Goal: Entertainment & Leisure: Browse casually

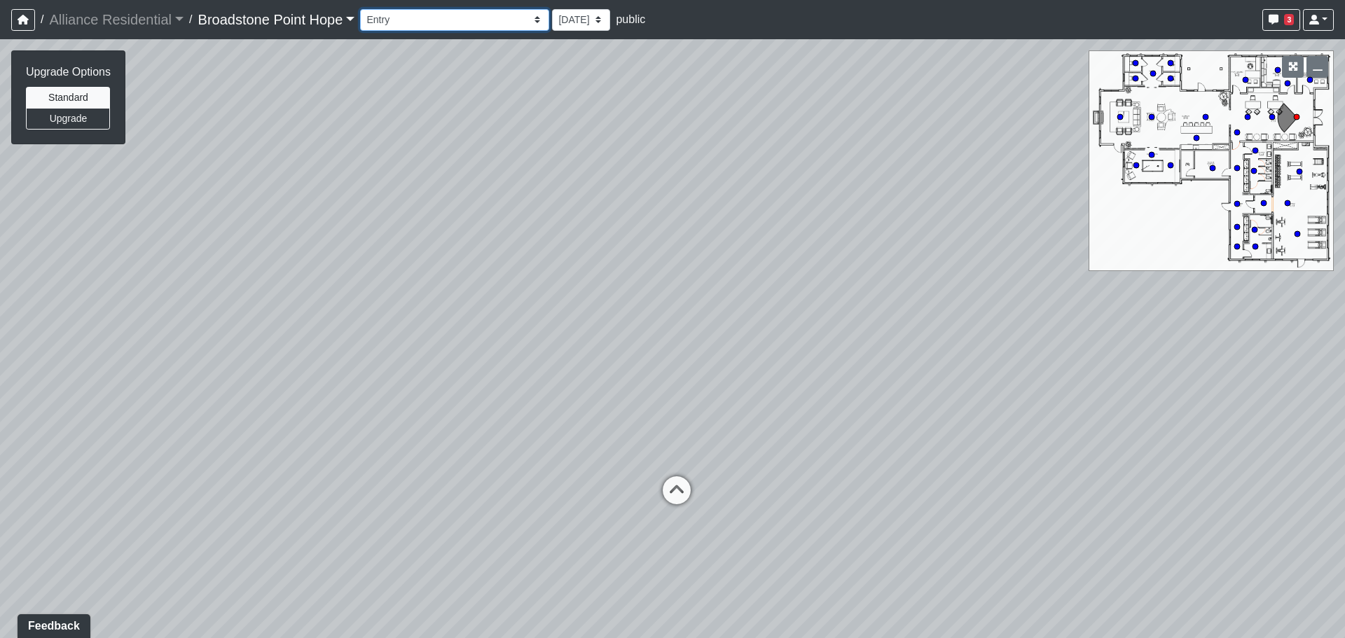
click at [422, 16] on select "Billiards Counter Billiards Room 1 Billiards Room 2 Counter Coworking Pod 1 Cow…" at bounding box center [454, 20] width 189 height 22
click at [366, 9] on select "Billiards Counter Billiards Room 1 Billiards Room 2 Counter Coworking Pod 1 Cow…" at bounding box center [454, 20] width 189 height 22
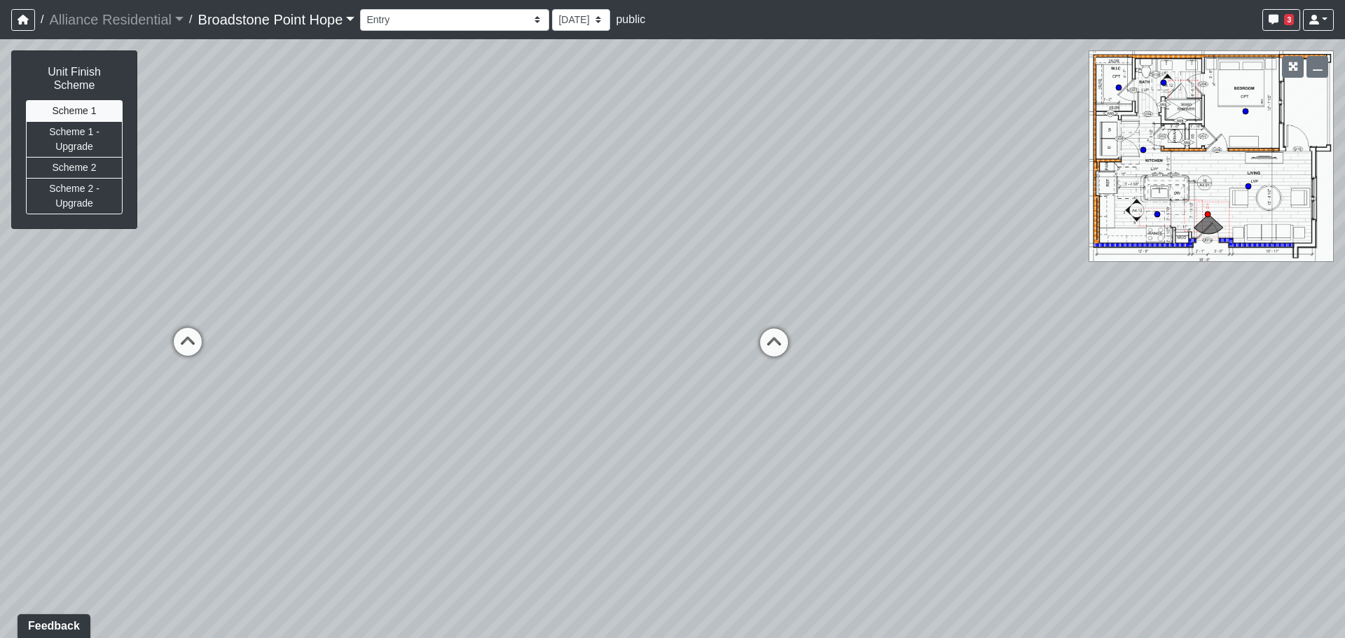
drag, startPoint x: 471, startPoint y: 305, endPoint x: 964, endPoint y: 222, distance: 499.4
click at [964, 222] on div "Loading... Leasing Desks 1 Loading... Breakroom 1 Loading... Leasing Office 1 L…" at bounding box center [672, 338] width 1345 height 599
drag, startPoint x: 503, startPoint y: 339, endPoint x: 567, endPoint y: 355, distance: 66.4
click at [567, 355] on div "Loading... Leasing Desks 1 Loading... Breakroom 1 Loading... Leasing Office 1 L…" at bounding box center [672, 338] width 1345 height 599
drag, startPoint x: 701, startPoint y: 429, endPoint x: 589, endPoint y: 399, distance: 115.2
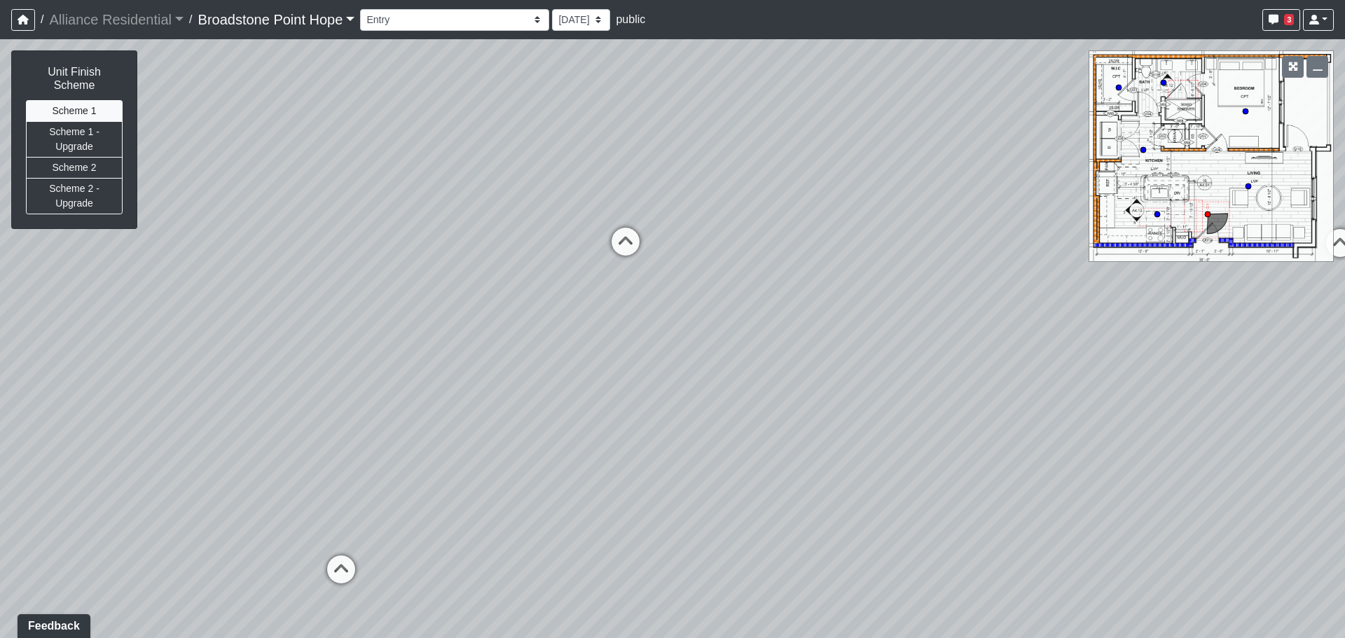
click at [589, 399] on div "Loading... Leasing Desks 1 Loading... Breakroom 1 Loading... Leasing Office 1 L…" at bounding box center [672, 338] width 1345 height 599
click at [85, 157] on button "Scheme 2" at bounding box center [74, 168] width 97 height 22
drag, startPoint x: 859, startPoint y: 345, endPoint x: 228, endPoint y: 212, distance: 644.4
click at [202, 230] on div "Loading... Leasing Desks 1 Loading... Breakroom 1 Loading... Leasing Office 1 L…" at bounding box center [672, 338] width 1345 height 599
drag, startPoint x: 847, startPoint y: 246, endPoint x: 459, endPoint y: 306, distance: 392.7
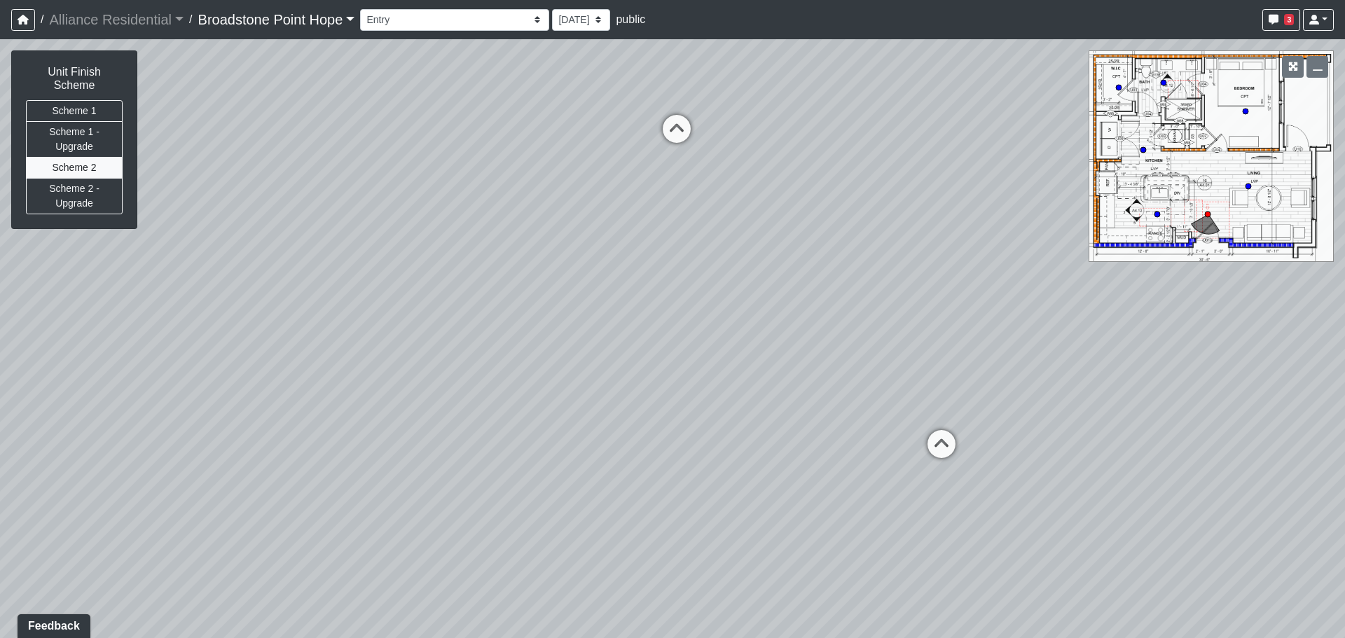
click at [459, 306] on div "Loading... Leasing Desks 1 Loading... Breakroom 1 Loading... Leasing Office 1 L…" at bounding box center [672, 338] width 1345 height 599
drag, startPoint x: 478, startPoint y: 267, endPoint x: 1088, endPoint y: 275, distance: 610.2
click at [1084, 282] on div "Loading... Leasing Desks 1 Loading... Breakroom 1 Loading... Leasing Office 1 L…" at bounding box center [672, 338] width 1345 height 599
drag, startPoint x: 148, startPoint y: 366, endPoint x: 731, endPoint y: 443, distance: 587.9
click at [731, 443] on div "Loading... Leasing Desks 1 Loading... Breakroom 1 Loading... Leasing Office 1 L…" at bounding box center [672, 338] width 1345 height 599
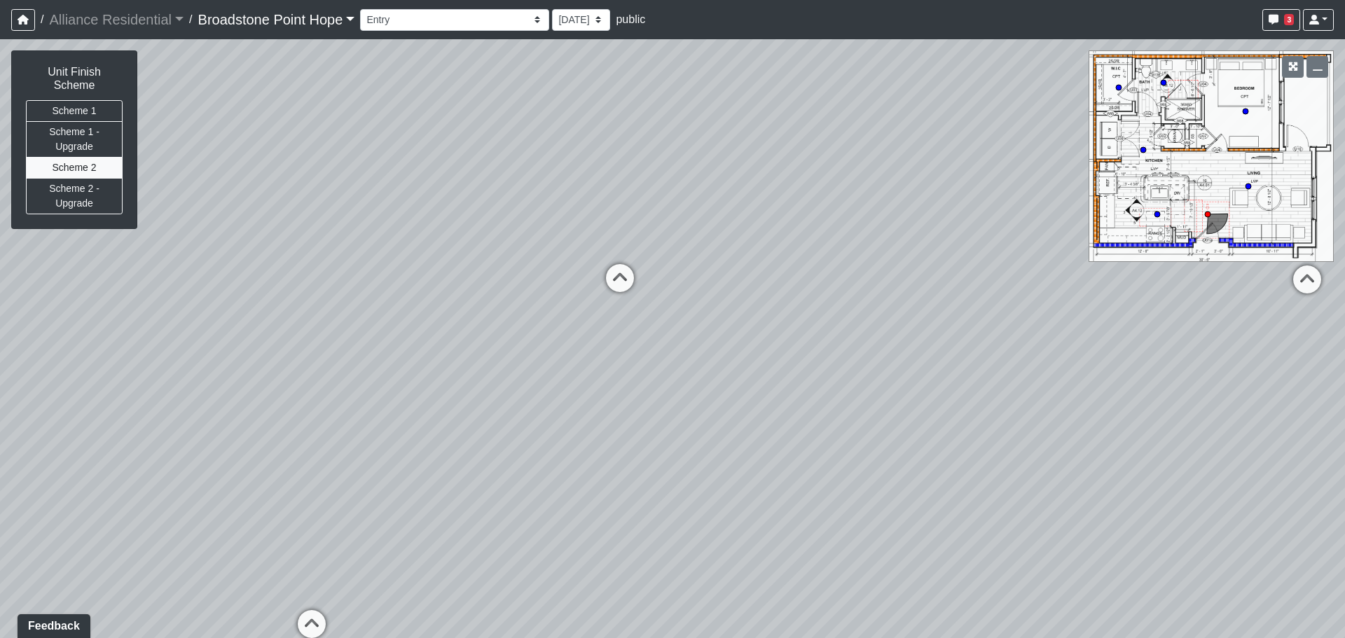
click at [954, 294] on div "Loading... Leasing Desks 1 Loading... Breakroom 1 Loading... Leasing Office 1 L…" at bounding box center [672, 338] width 1345 height 599
click at [1304, 284] on icon at bounding box center [1307, 286] width 42 height 42
drag, startPoint x: 112, startPoint y: 301, endPoint x: 1122, endPoint y: 298, distance: 1009.5
click at [1118, 298] on div "Loading... Leasing Desks 1 Loading... Breakroom 1 Loading... Leasing Office 1 L…" at bounding box center [672, 338] width 1345 height 599
click at [609, 279] on icon at bounding box center [604, 288] width 42 height 42
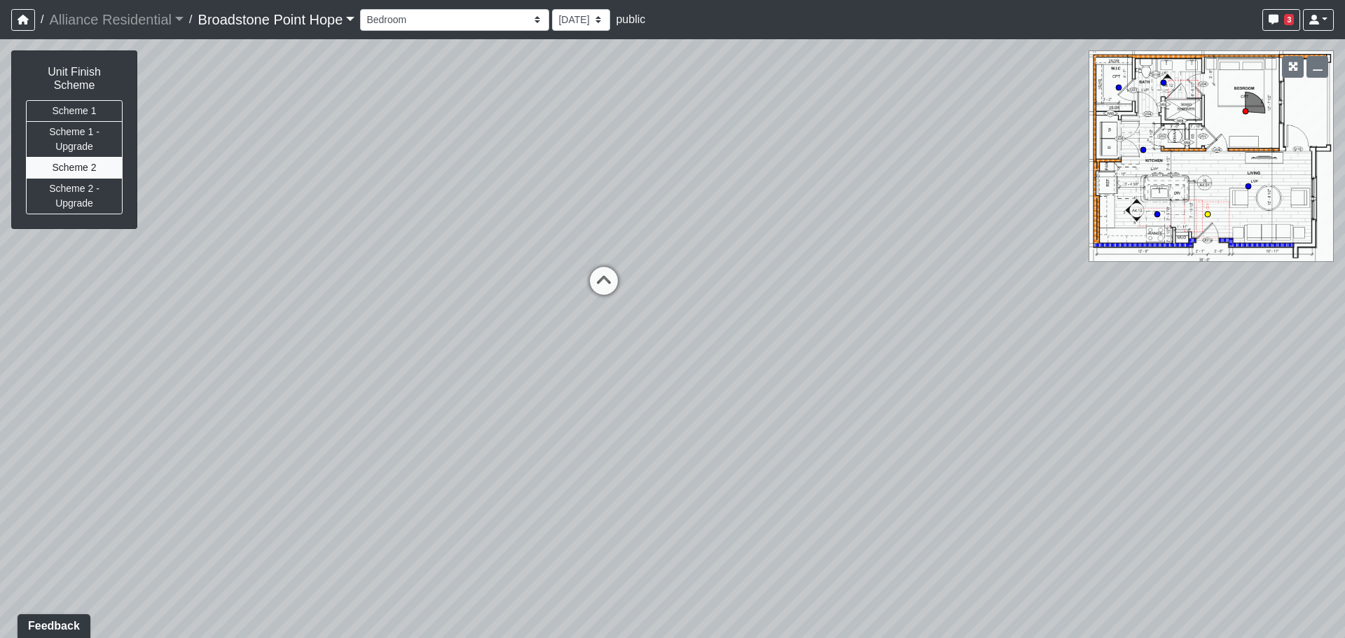
select select "uPc21Sa5nZSTL6AmWFjScK"
drag, startPoint x: 1122, startPoint y: 373, endPoint x: 382, endPoint y: 354, distance: 740.7
click at [382, 354] on div "Loading... Leasing Desks 1 Loading... Breakroom 1 Loading... Leasing Office 1 L…" at bounding box center [672, 338] width 1345 height 599
drag, startPoint x: 913, startPoint y: 331, endPoint x: 716, endPoint y: 347, distance: 198.2
click at [716, 347] on div "Loading... Leasing Desks 1 Loading... Breakroom 1 Loading... Leasing Office 1 L…" at bounding box center [672, 338] width 1345 height 599
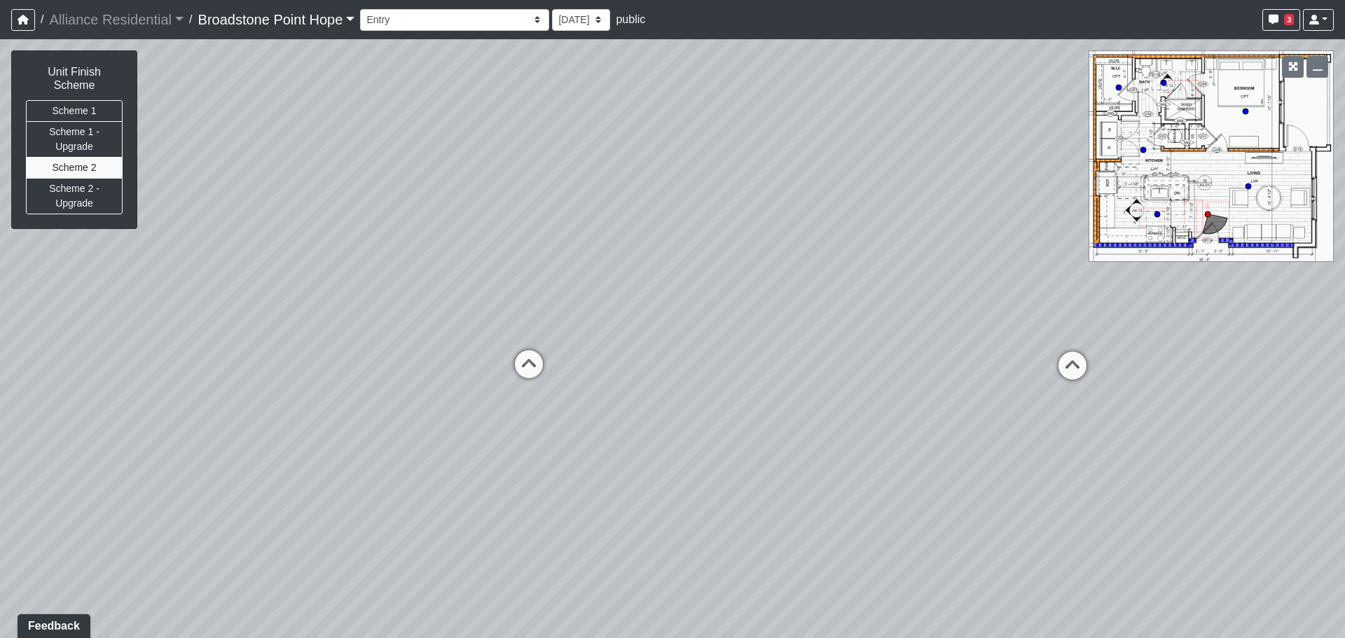
drag, startPoint x: 850, startPoint y: 365, endPoint x: 635, endPoint y: 471, distance: 240.0
click at [635, 471] on div "Loading... Leasing Desks 1 Loading... Breakroom 1 Loading... Leasing Office 1 L…" at bounding box center [672, 338] width 1345 height 599
drag, startPoint x: 962, startPoint y: 445, endPoint x: 703, endPoint y: 407, distance: 261.2
click at [703, 407] on div "Loading... Leasing Desks 1 Loading... Breakroom 1 Loading... Leasing Office 1 L…" at bounding box center [672, 338] width 1345 height 599
